Goal: Transaction & Acquisition: Purchase product/service

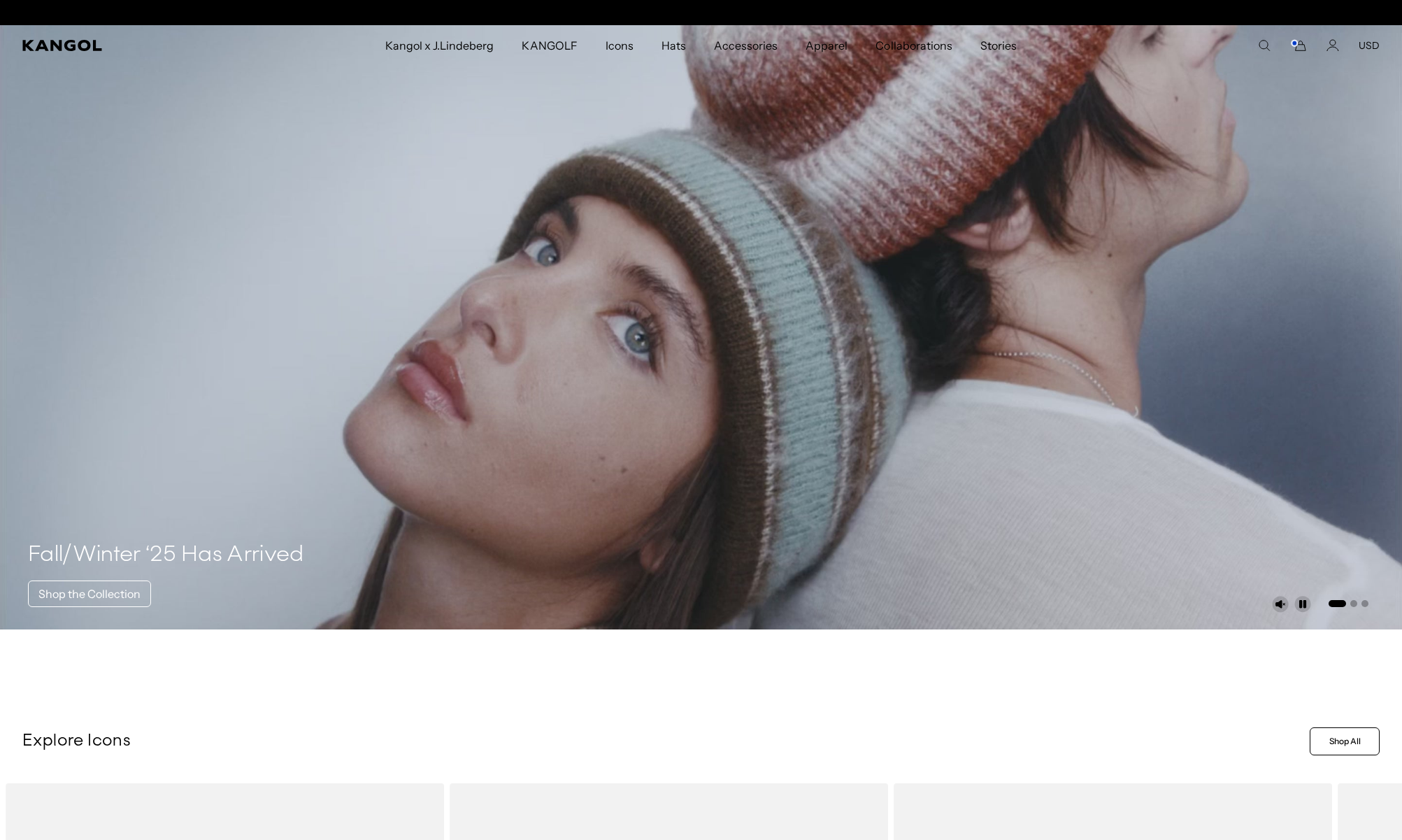
click at [1296, 48] on icon "Cart" at bounding box center [1299, 45] width 17 height 13
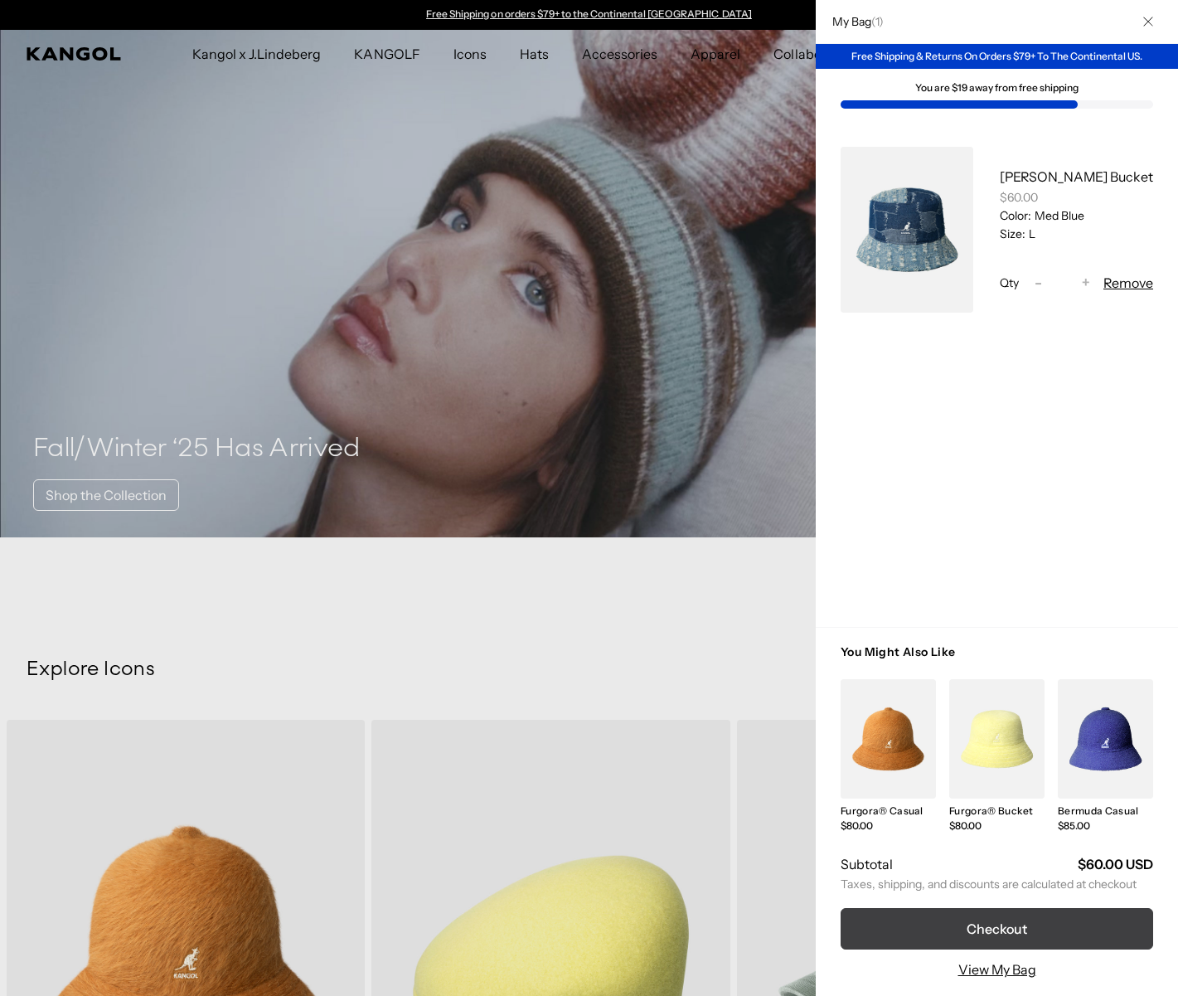
click at [993, 929] on button "Checkout" at bounding box center [997, 928] width 313 height 41
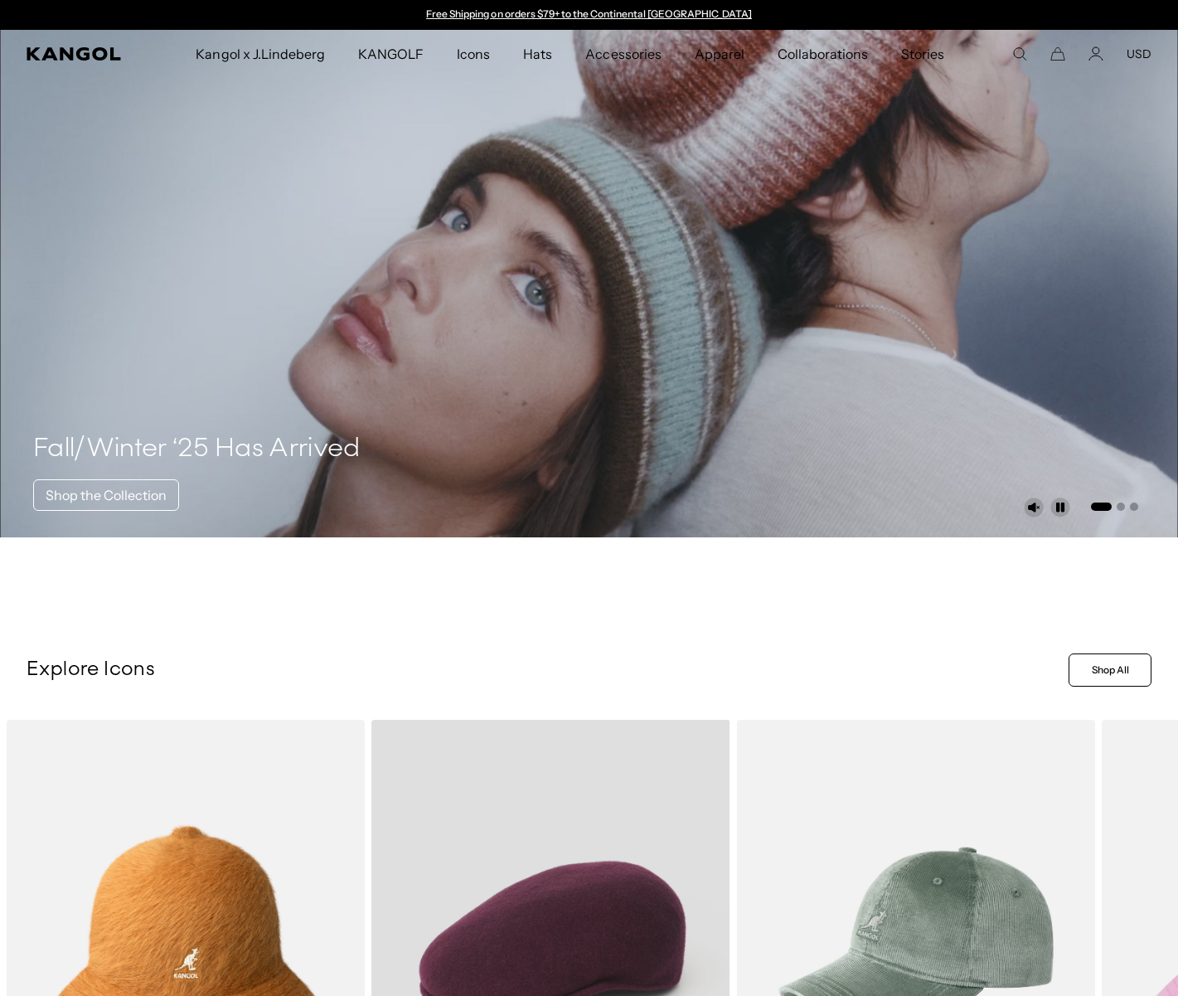
click at [555, 859] on video "Wool 504" at bounding box center [550, 944] width 358 height 449
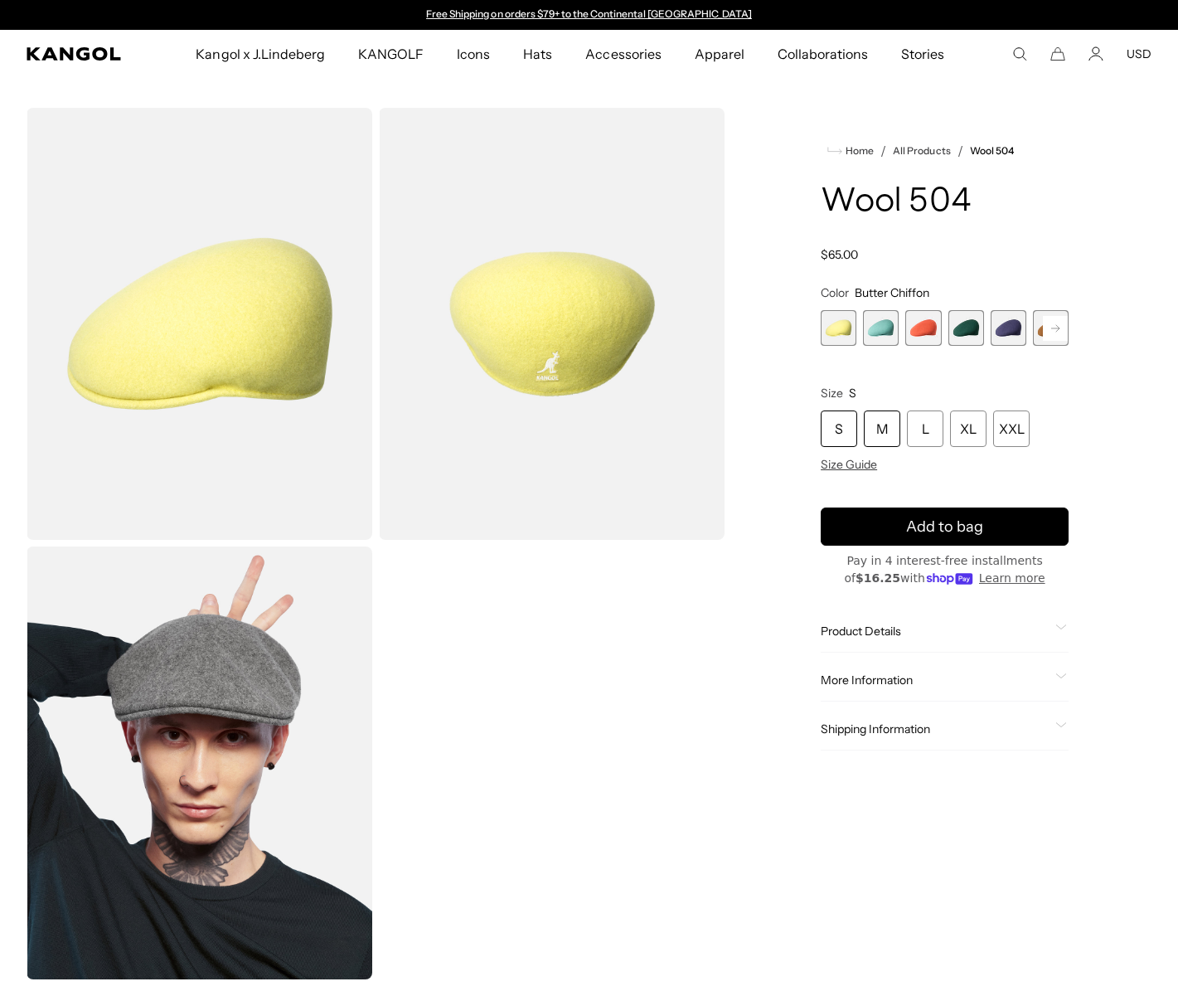
click at [876, 436] on div "M" at bounding box center [882, 428] width 36 height 36
click at [884, 426] on div "M" at bounding box center [882, 428] width 36 height 36
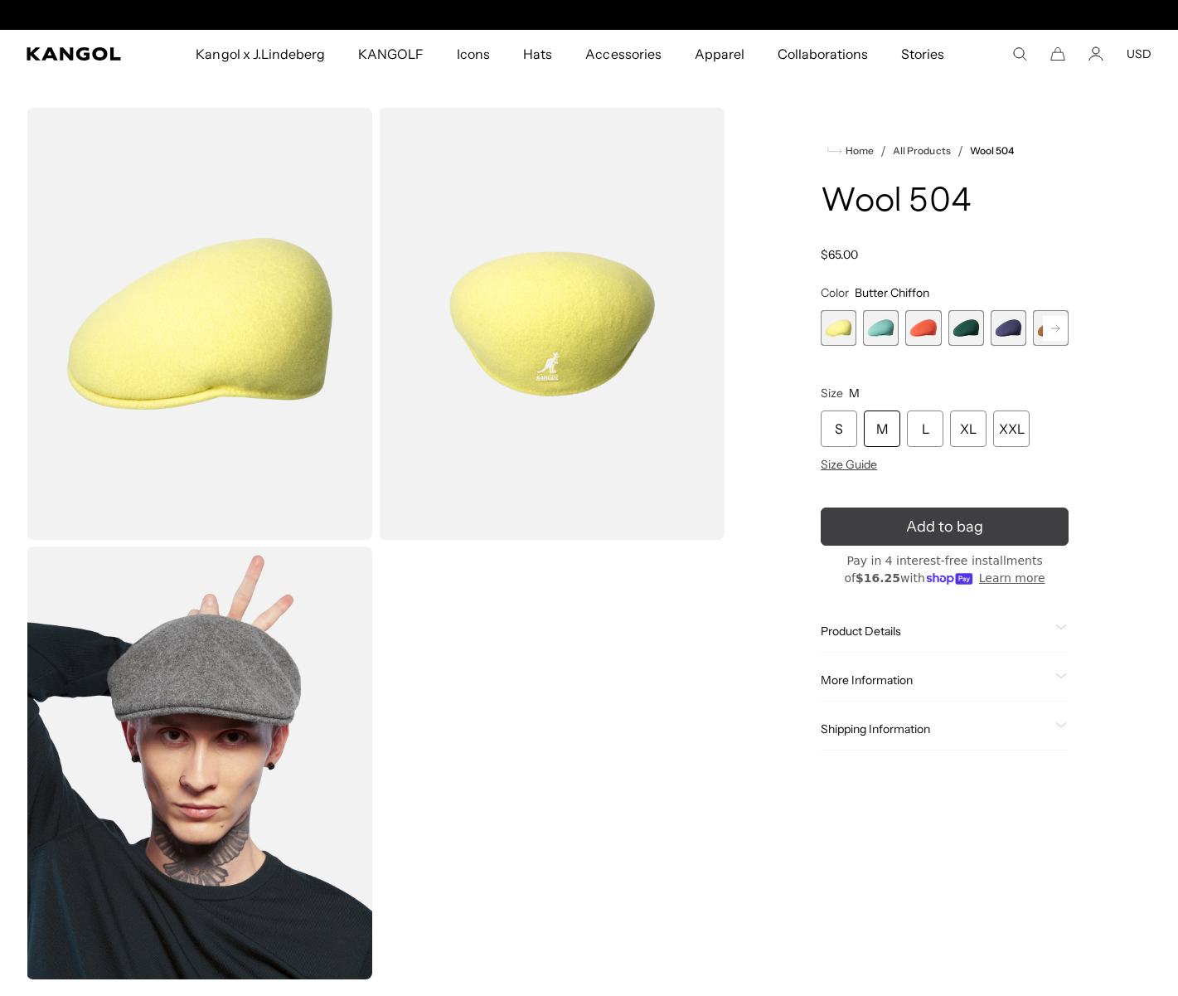
scroll to position [0, 342]
click at [966, 527] on span "Add to bag" at bounding box center [944, 527] width 77 height 22
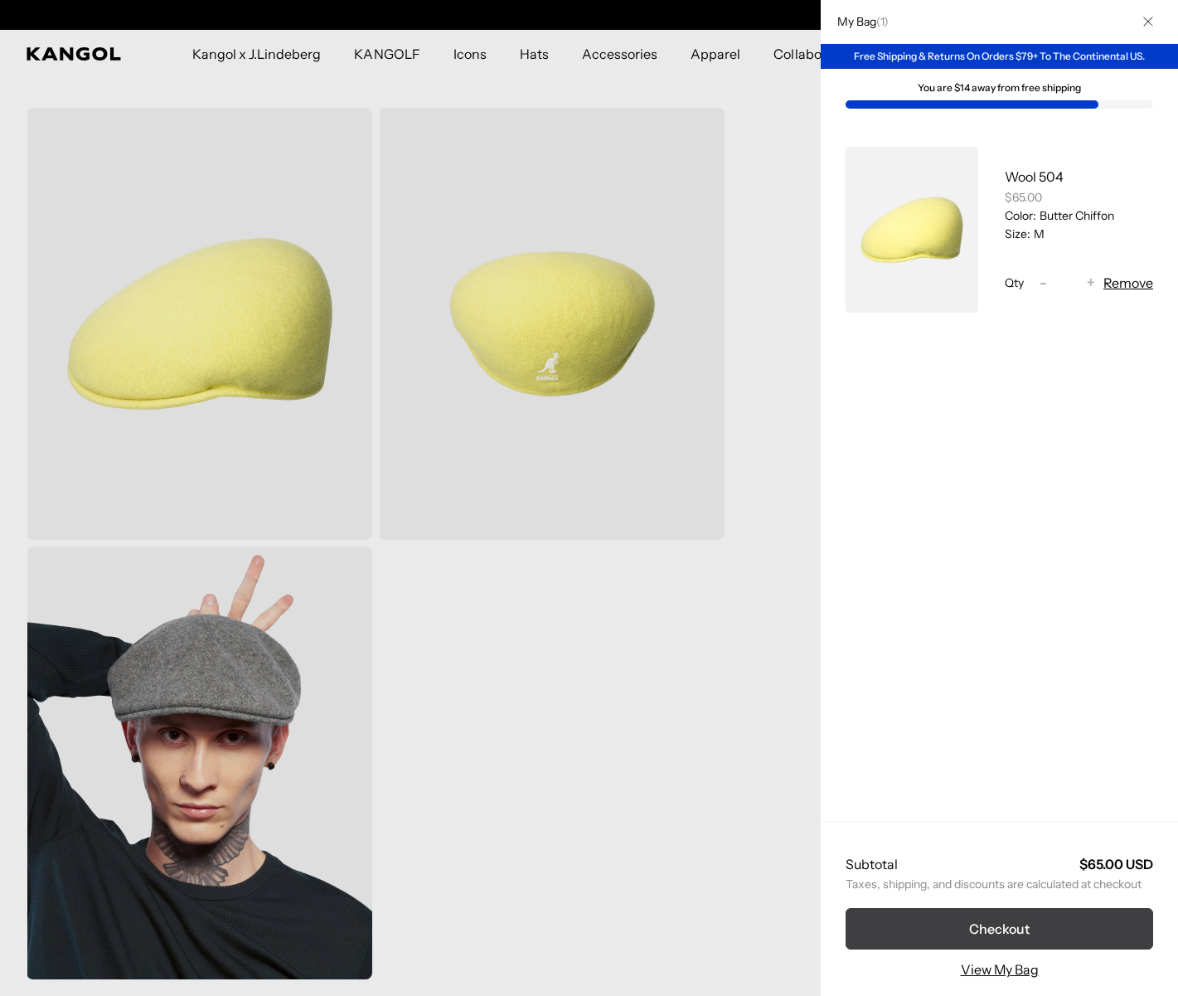
click at [1003, 928] on button "Checkout" at bounding box center [1000, 928] width 308 height 41
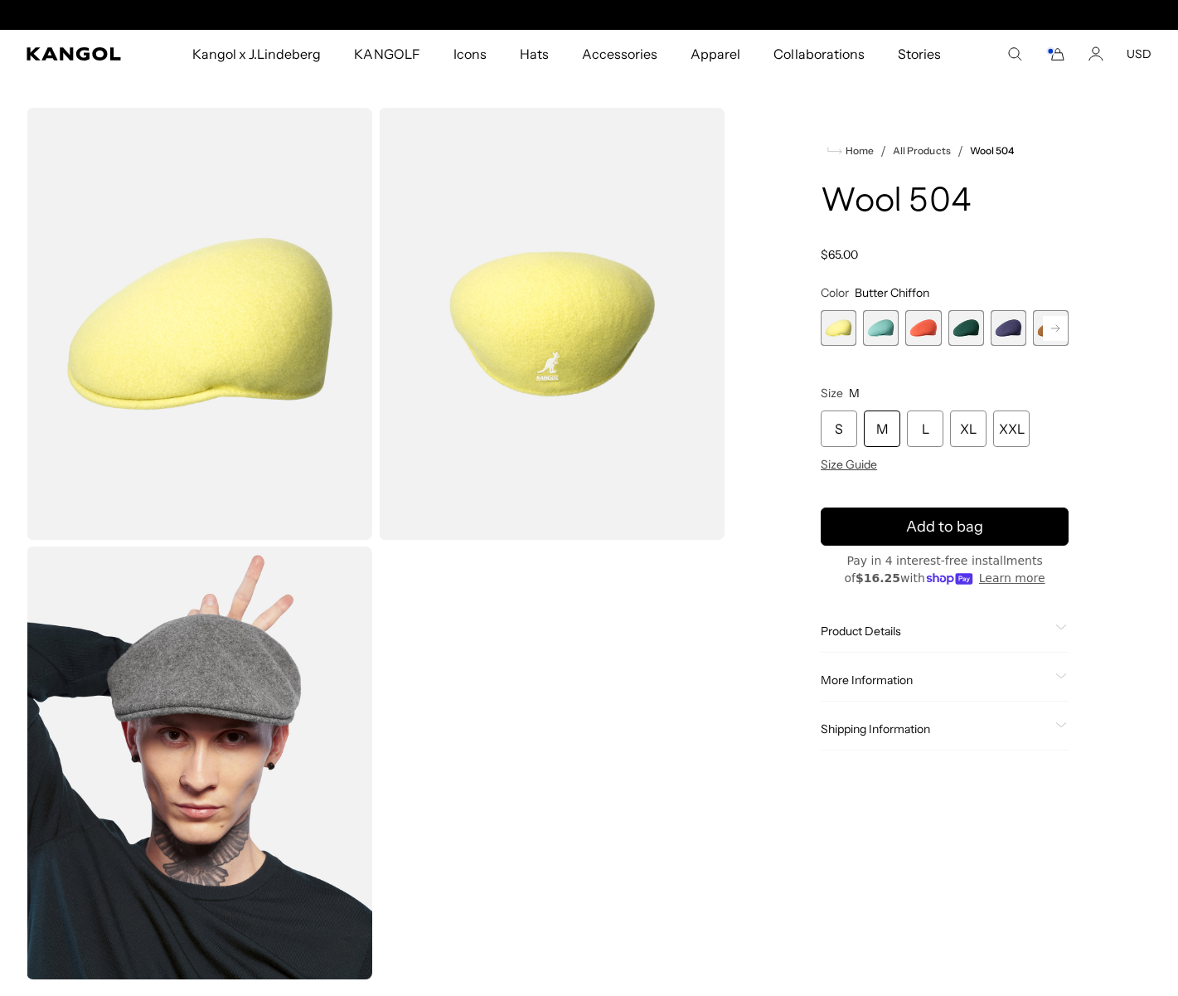
scroll to position [0, 342]
click at [1064, 47] on icon "Cart" at bounding box center [1055, 53] width 20 height 15
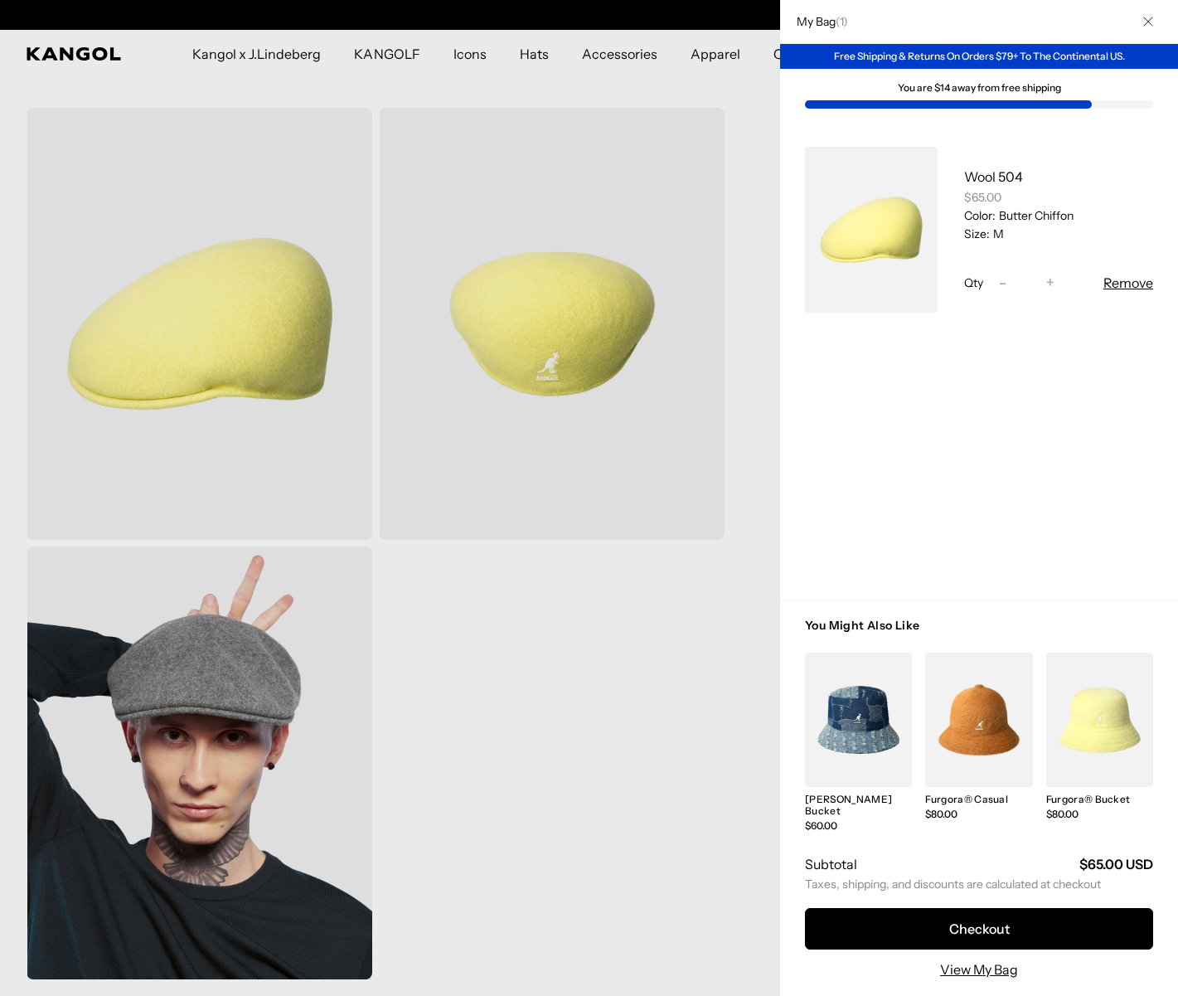
scroll to position [0, 0]
click at [737, 122] on div at bounding box center [589, 498] width 1178 height 996
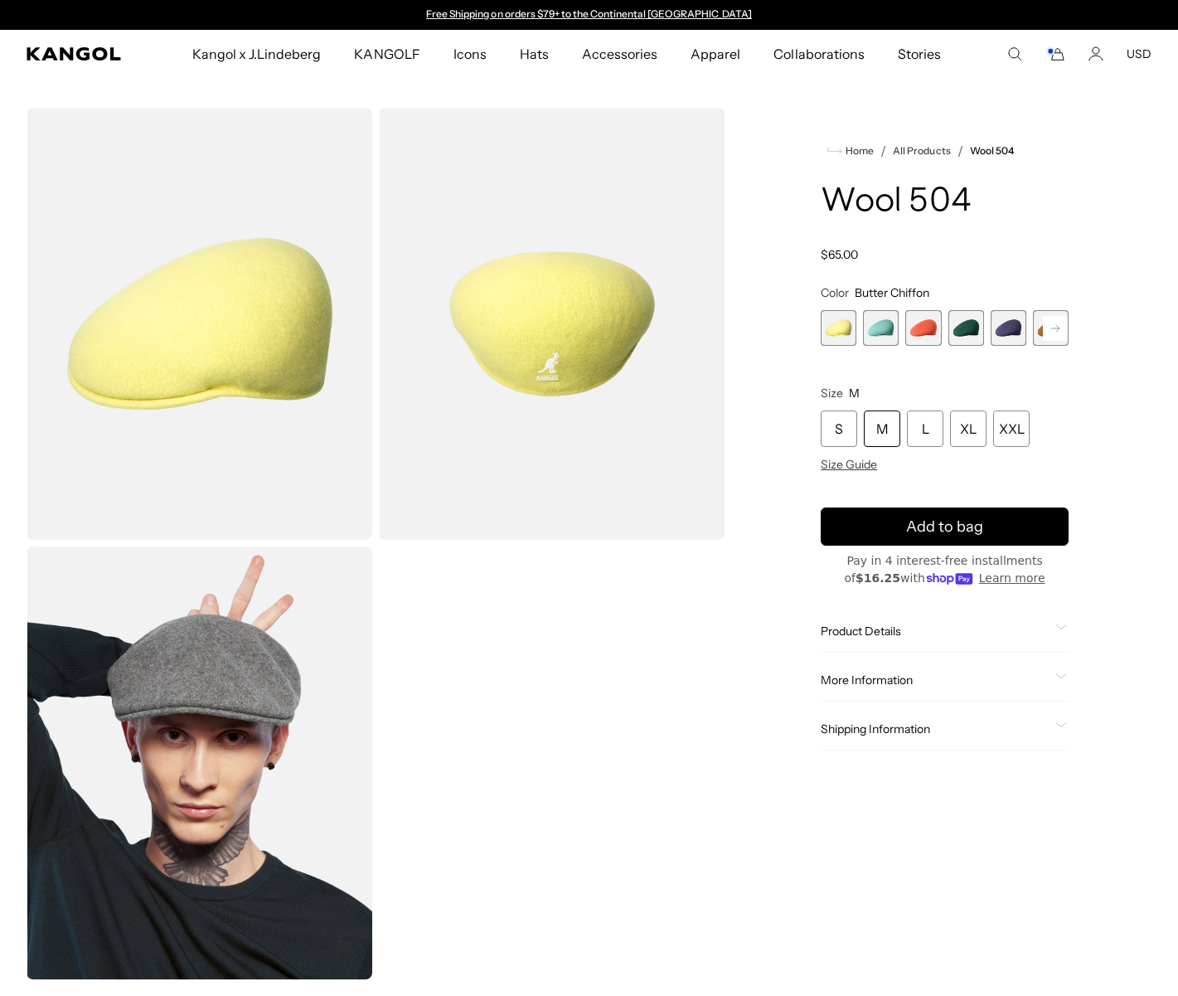
click at [1058, 55] on icon "Cart" at bounding box center [1055, 53] width 20 height 15
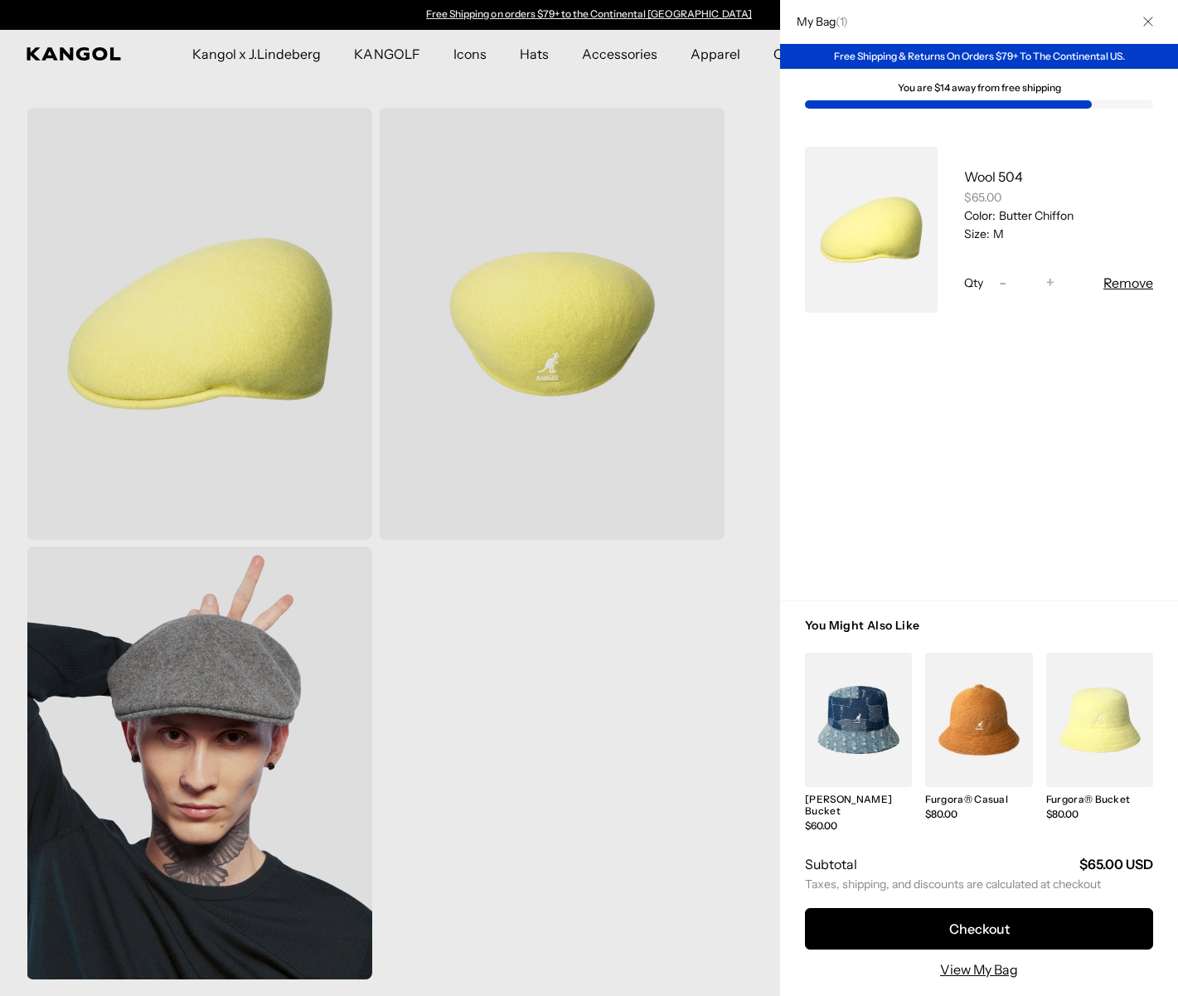
click at [652, 92] on div at bounding box center [589, 498] width 1178 height 996
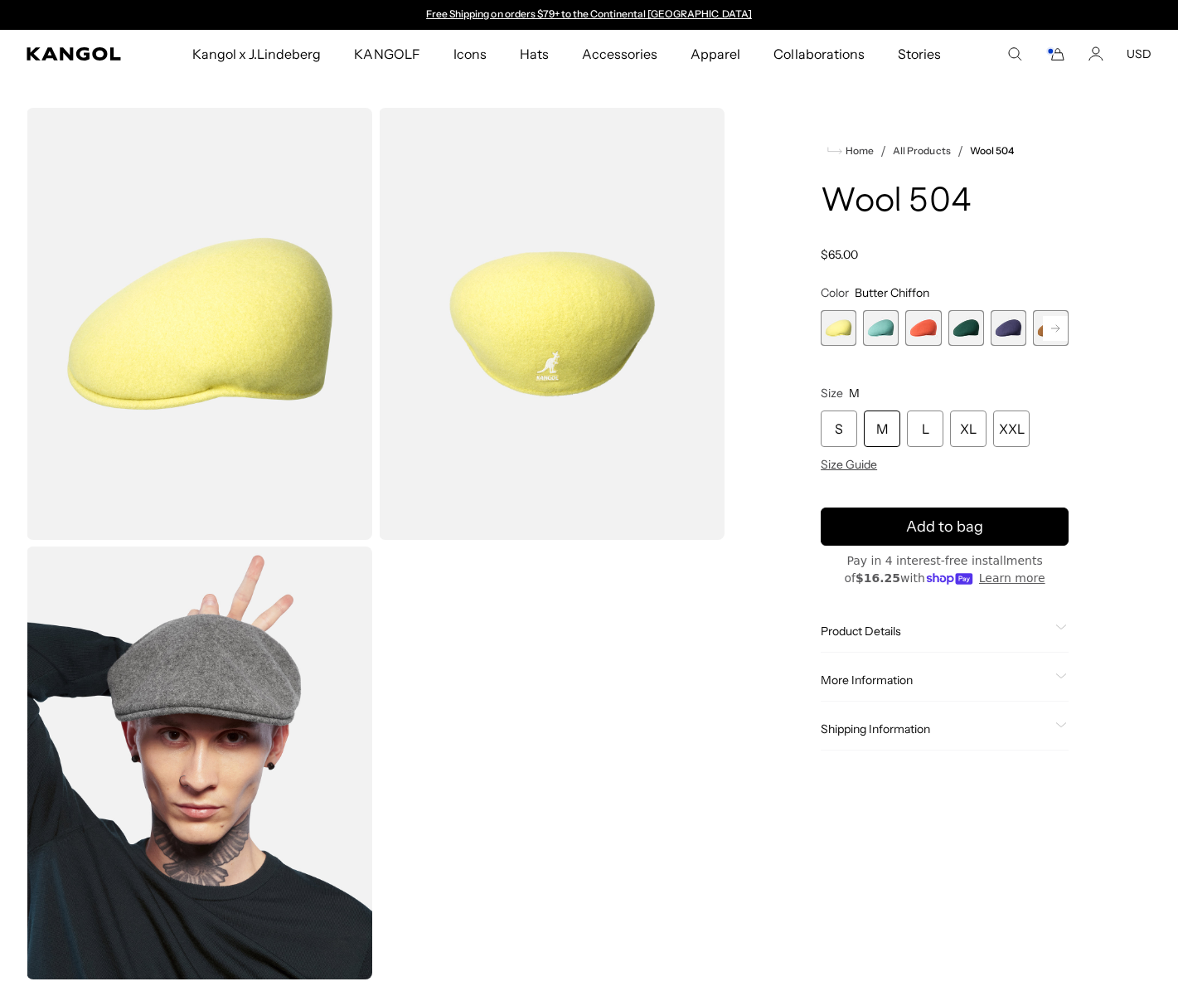
click at [1062, 51] on icon "Cart" at bounding box center [1055, 53] width 20 height 15
click at [1050, 60] on icon "Cart" at bounding box center [1055, 53] width 20 height 15
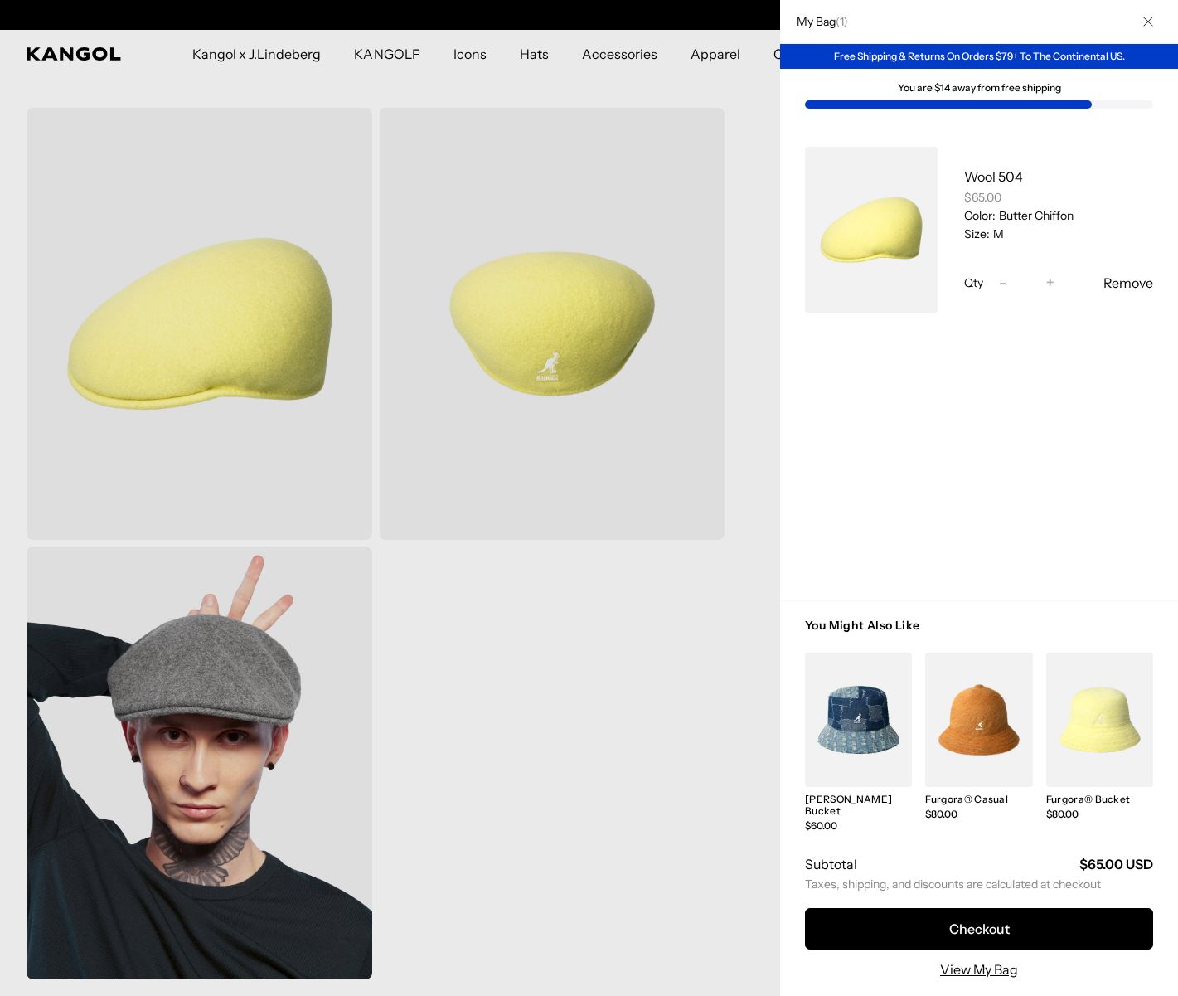
scroll to position [0, 342]
click at [1058, 151] on div "Wool 504 $65.00 Color: Butter Chiffon Size: M Qty Decrease quantity for Wool 50…" at bounding box center [1046, 230] width 216 height 166
drag, startPoint x: 1053, startPoint y: 568, endPoint x: 911, endPoint y: 546, distance: 143.5
click at [1050, 568] on cart-drawer-items "Wool 504 $65.00 Color: Butter Chiffon Size: M Qty Decrease quantity for Wool 50…" at bounding box center [979, 361] width 398 height 478
click at [758, 481] on div at bounding box center [589, 498] width 1178 height 996
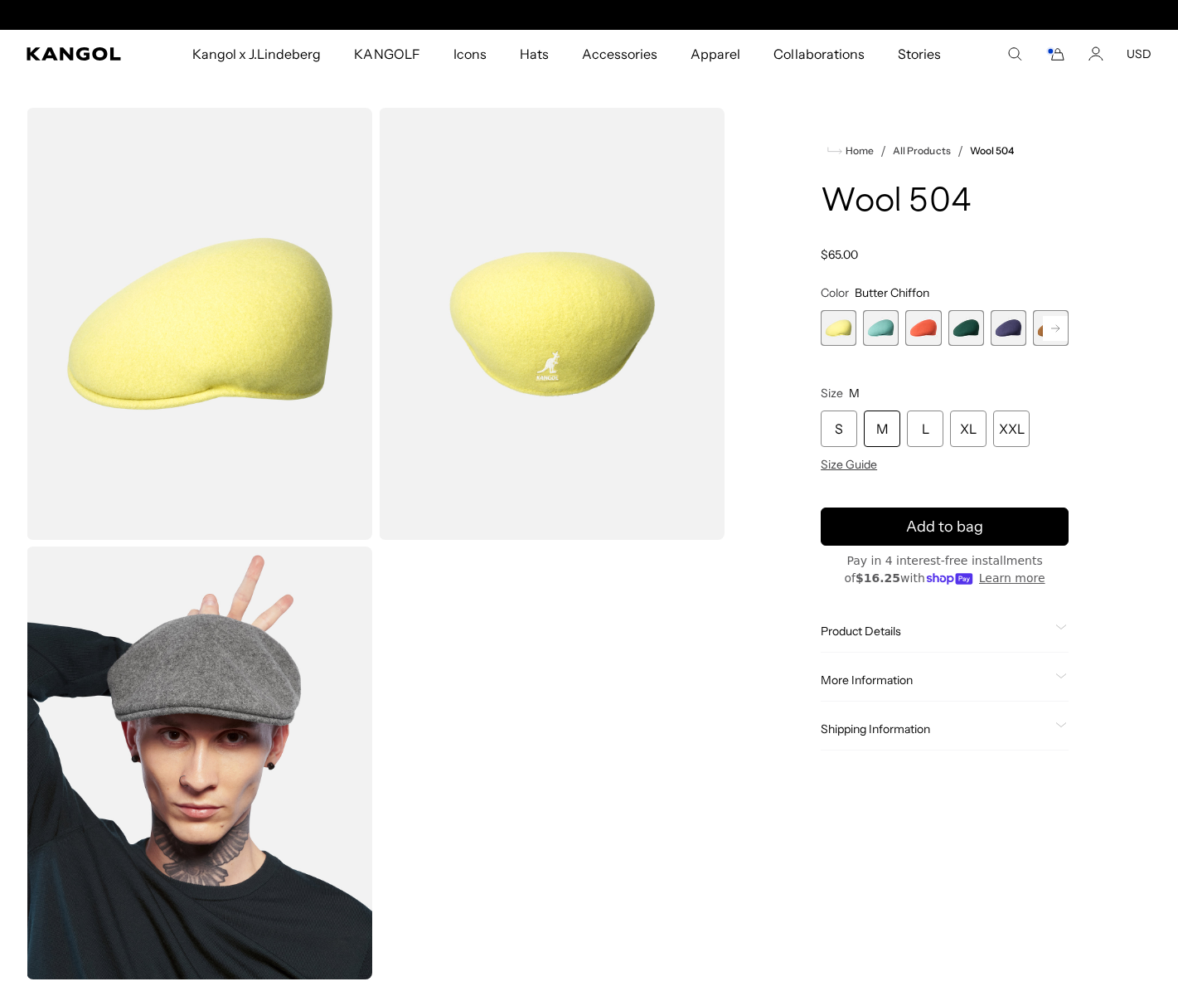
click at [1063, 49] on icon "Cart" at bounding box center [1055, 53] width 20 height 15
click at [1058, 50] on icon "Cart" at bounding box center [1055, 53] width 20 height 15
